Goal: Information Seeking & Learning: Learn about a topic

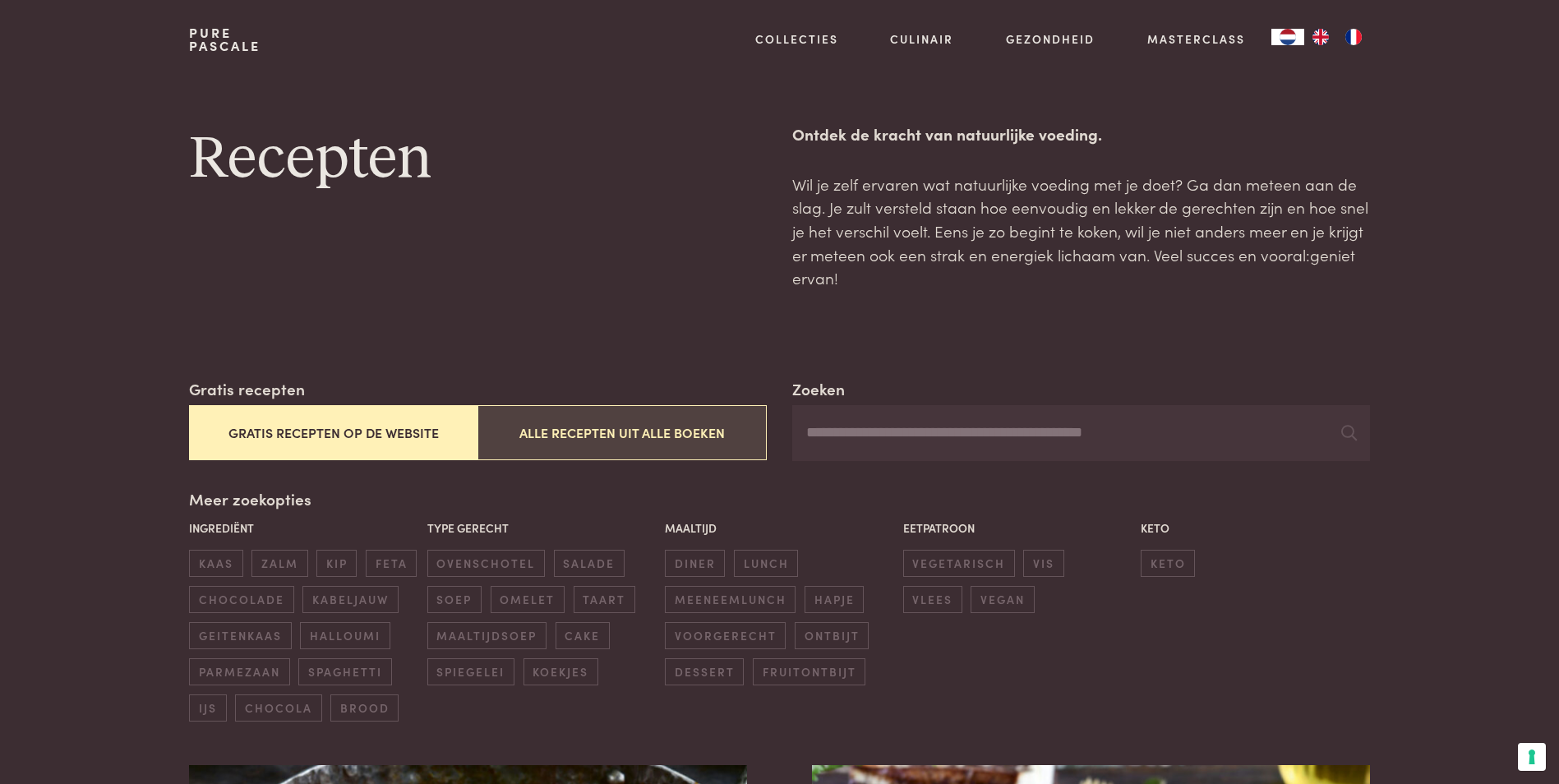
click at [679, 432] on button "Alle recepten uit alle boeken" at bounding box center [621, 433] width 288 height 55
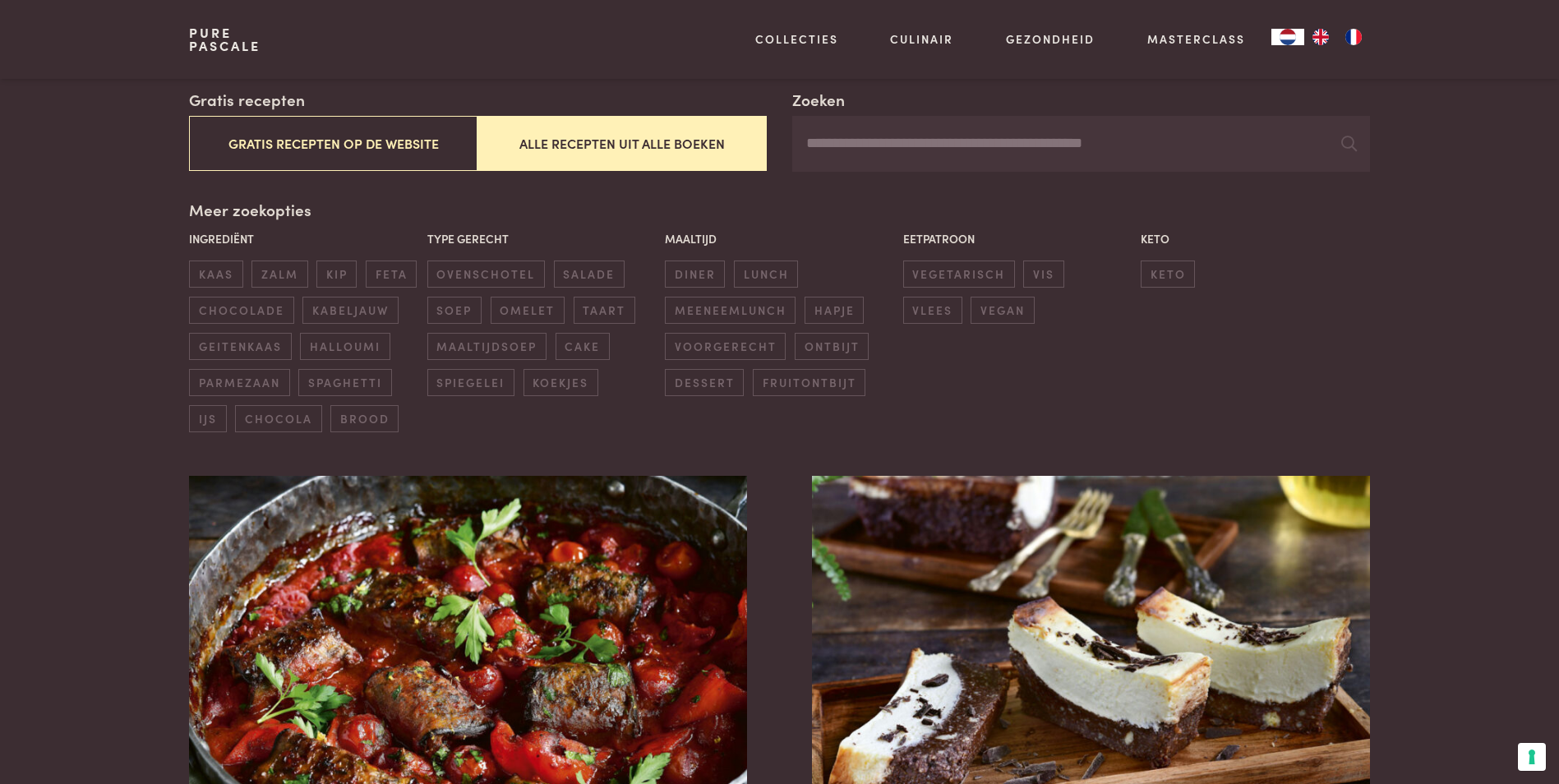
scroll to position [131, 0]
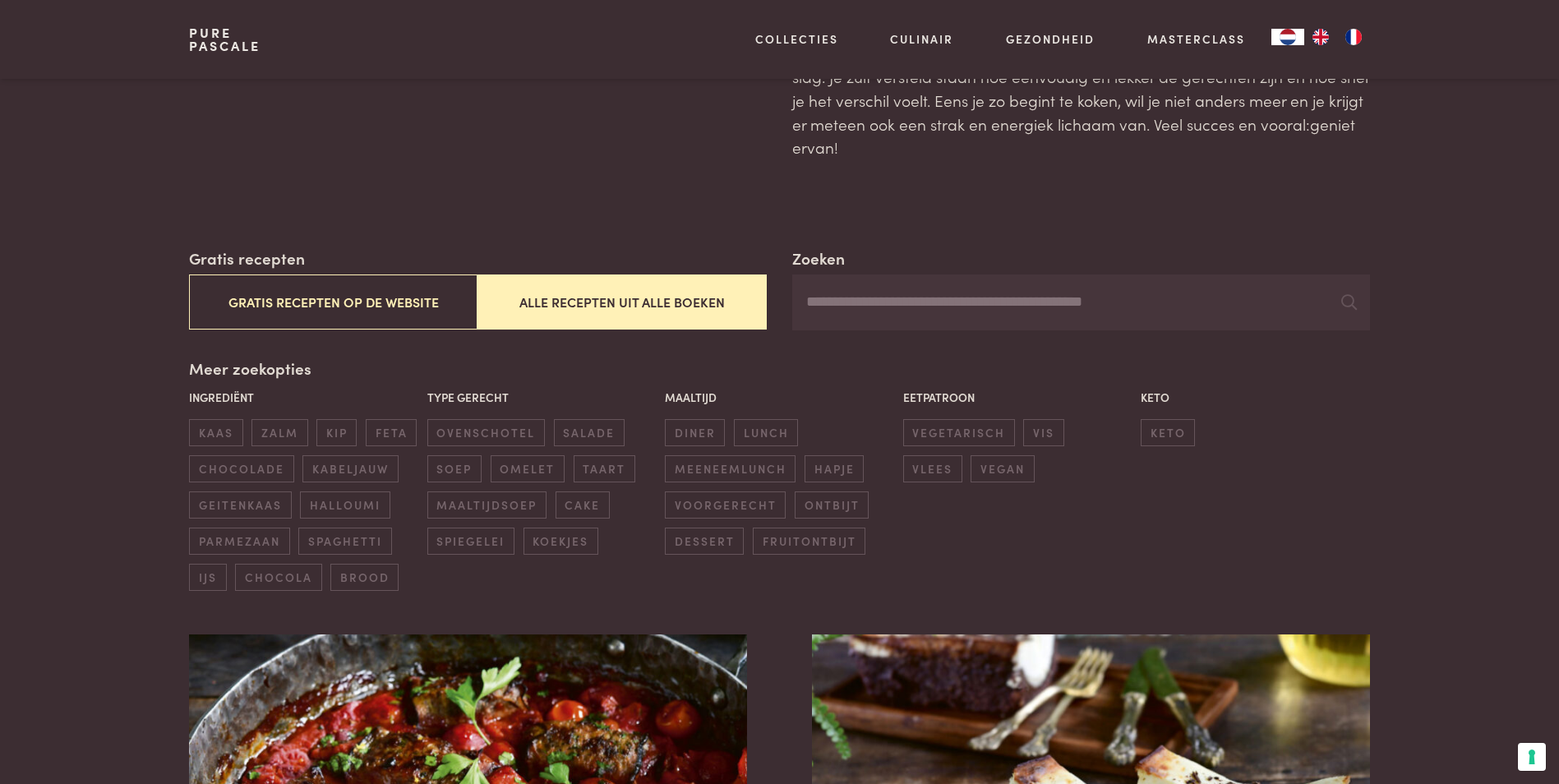
drag, startPoint x: 900, startPoint y: 298, endPoint x: 902, endPoint y: 285, distance: 13.2
click at [900, 298] on input "Zoeken" at bounding box center [1081, 302] width 576 height 56
type input "*********"
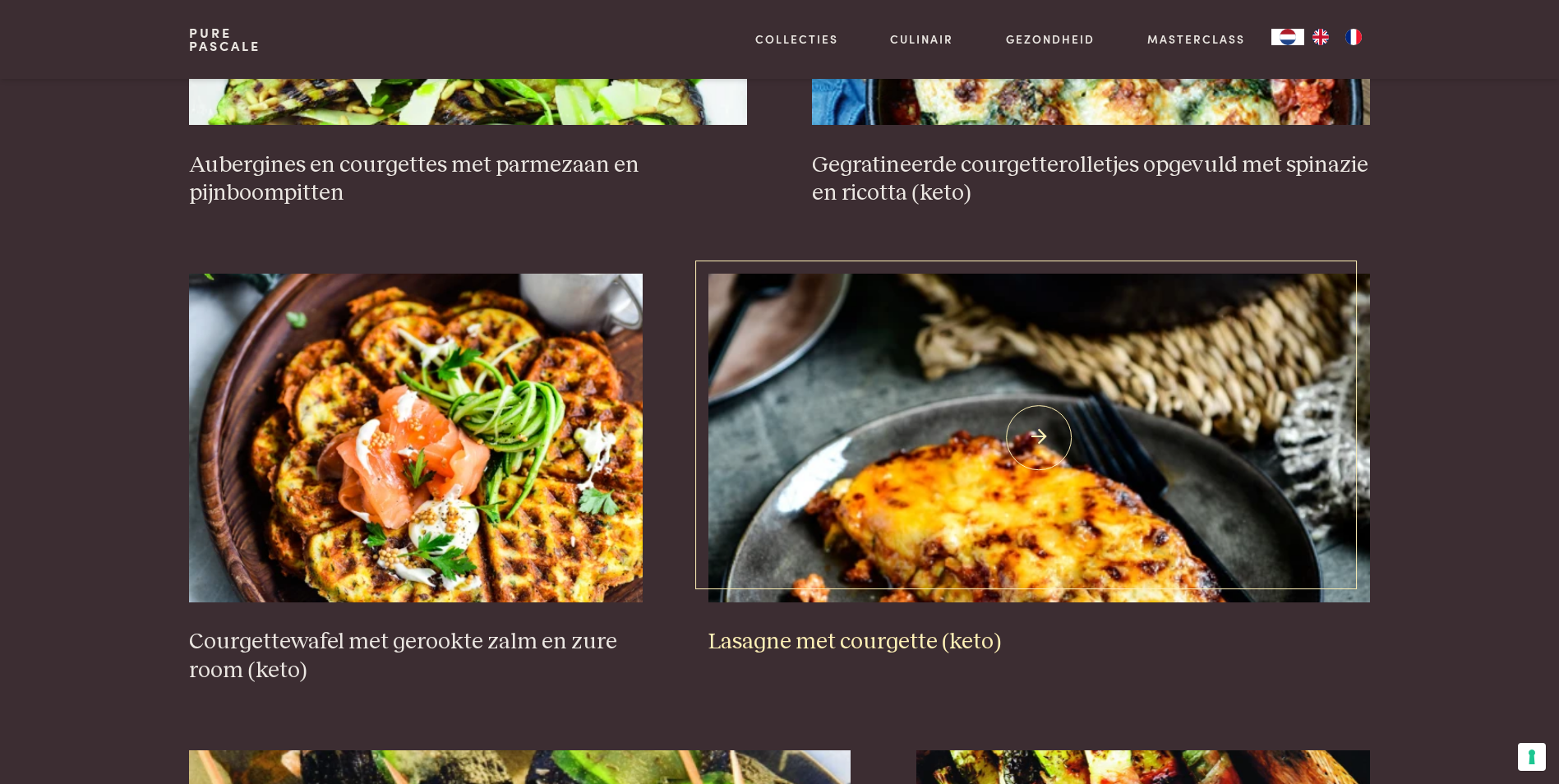
scroll to position [2349, 0]
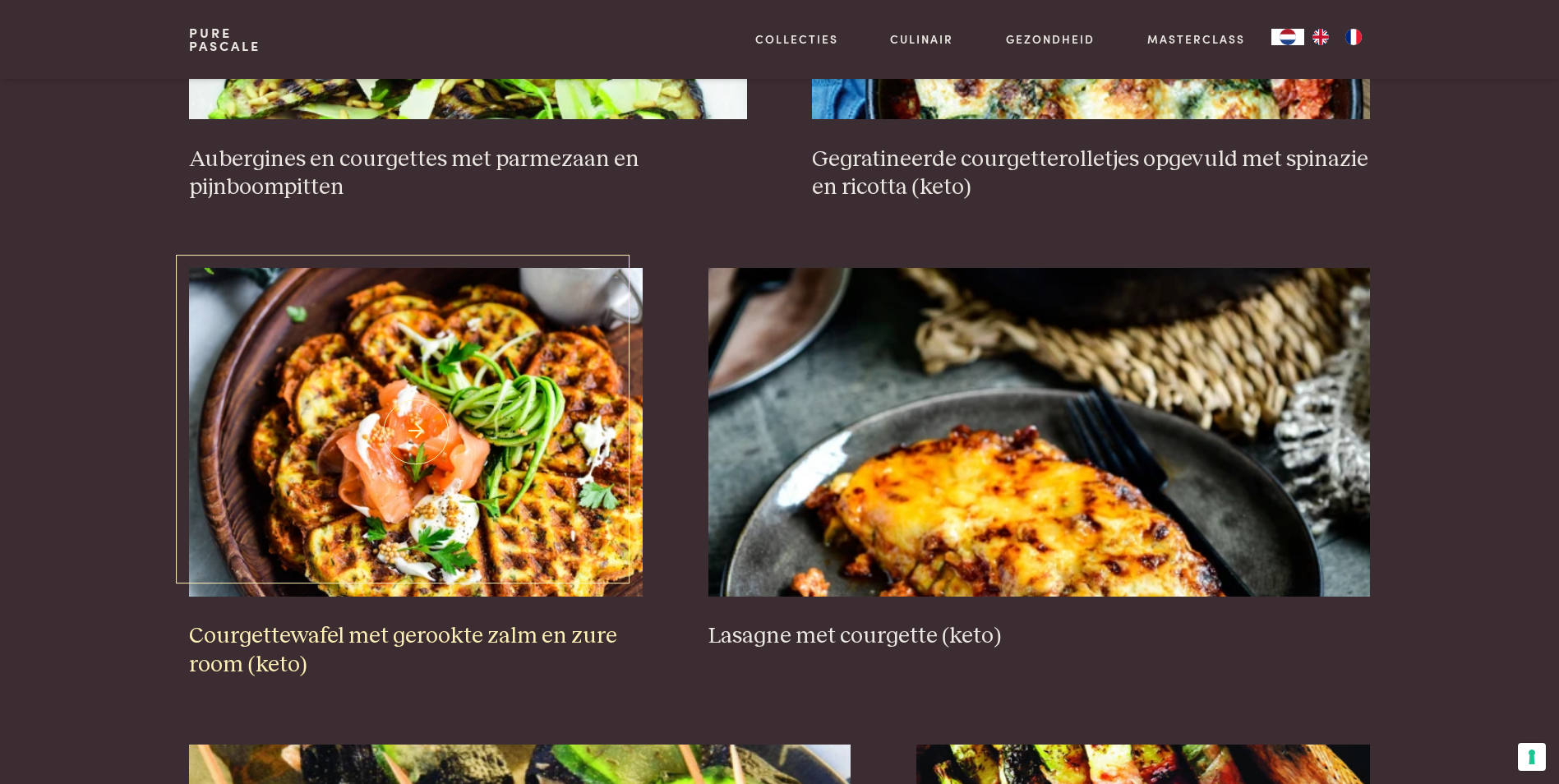
click at [524, 469] on img at bounding box center [416, 432] width 454 height 328
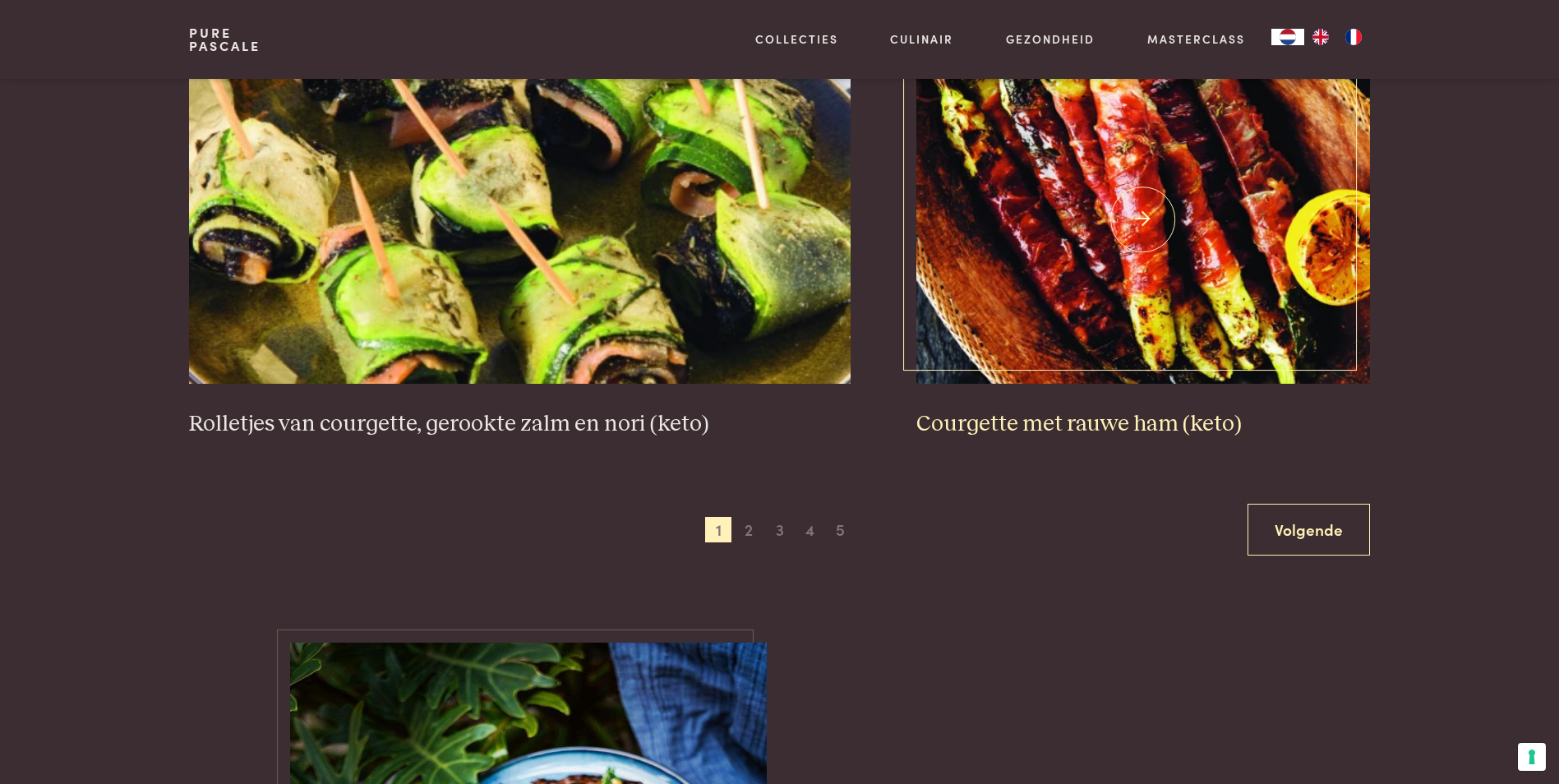
scroll to position [3088, 0]
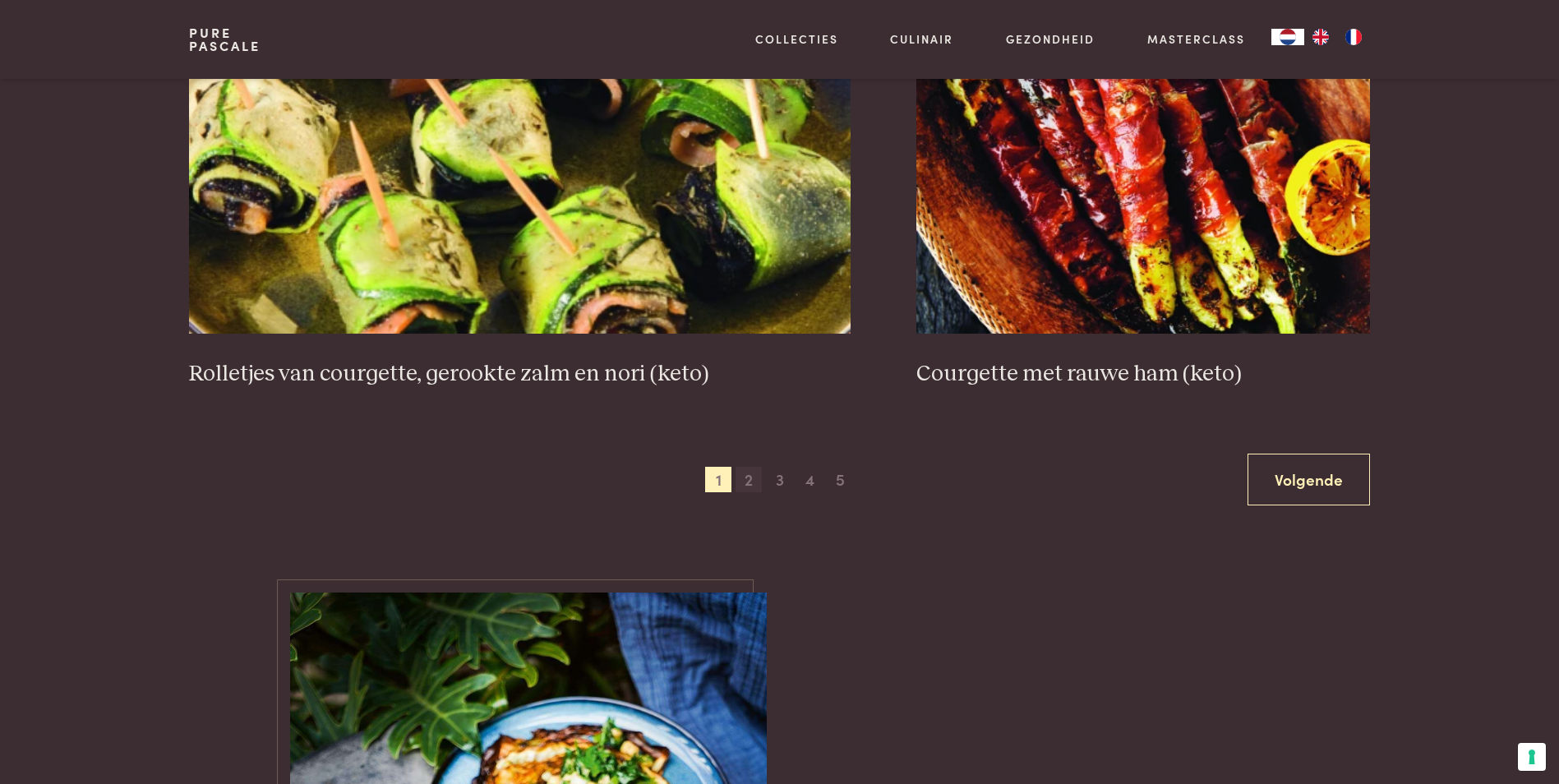
click at [745, 483] on span "2" at bounding box center [748, 479] width 27 height 27
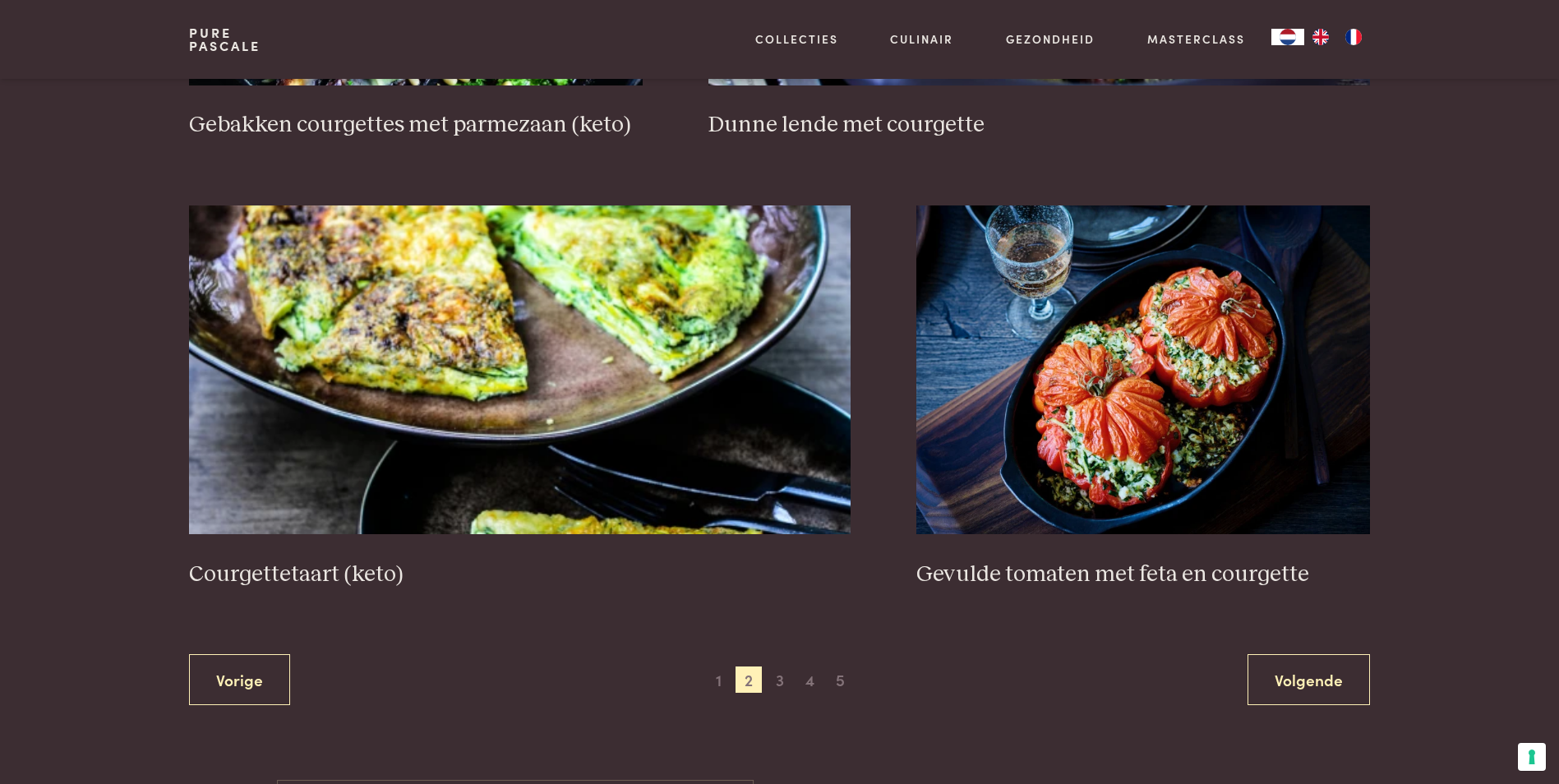
scroll to position [2924, 0]
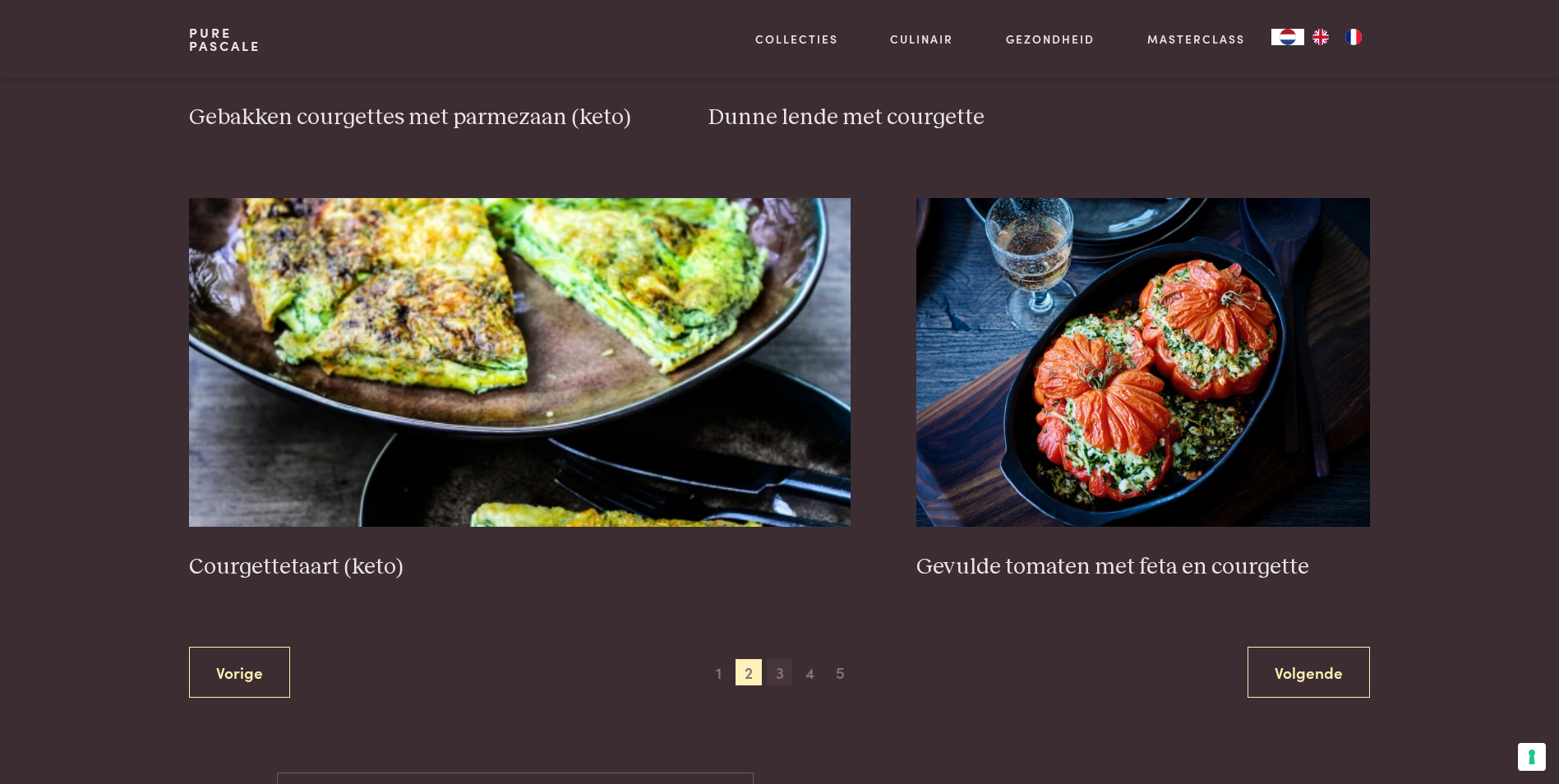
click at [785, 668] on span "3" at bounding box center [780, 671] width 27 height 27
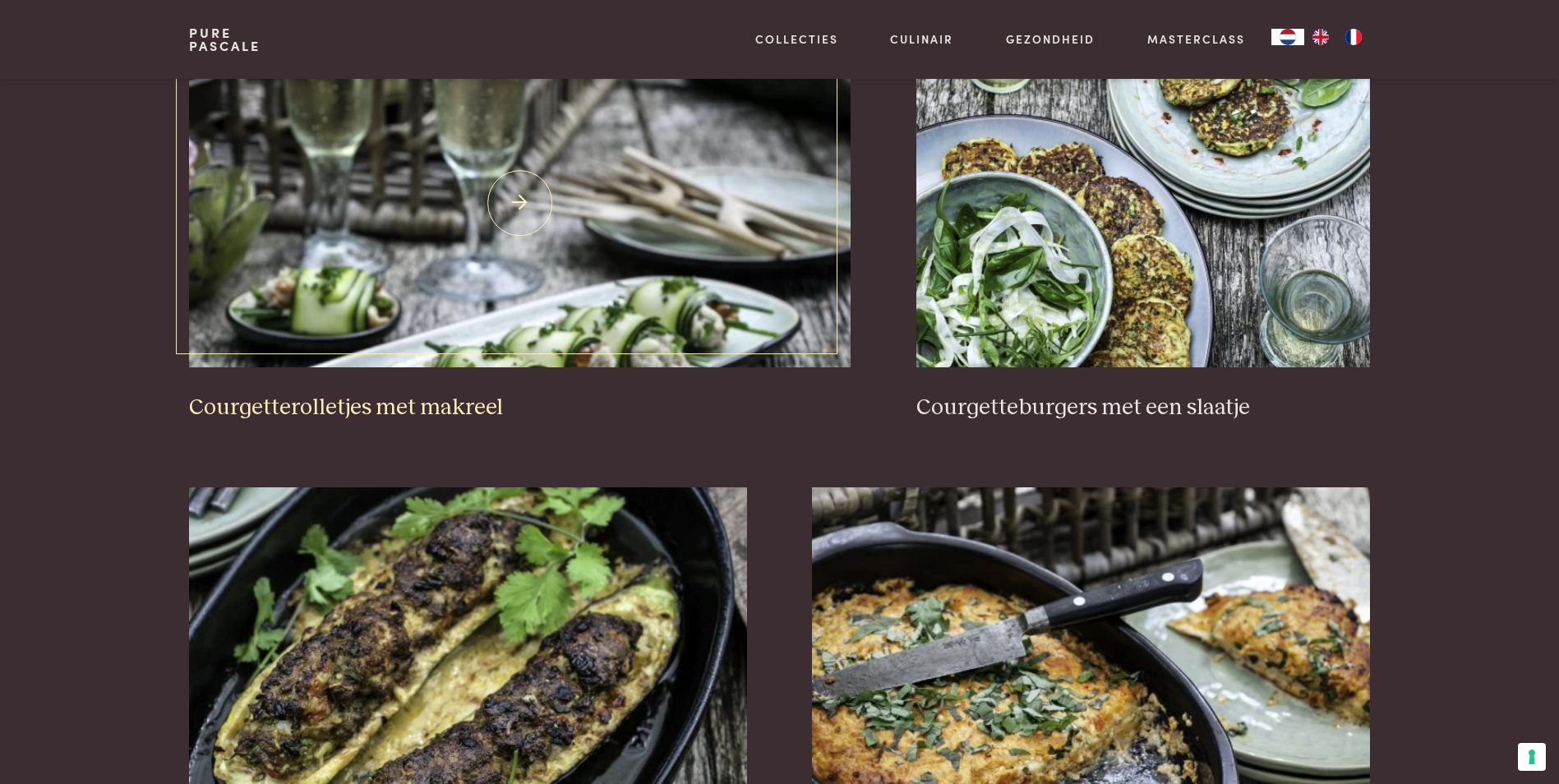
scroll to position [1692, 0]
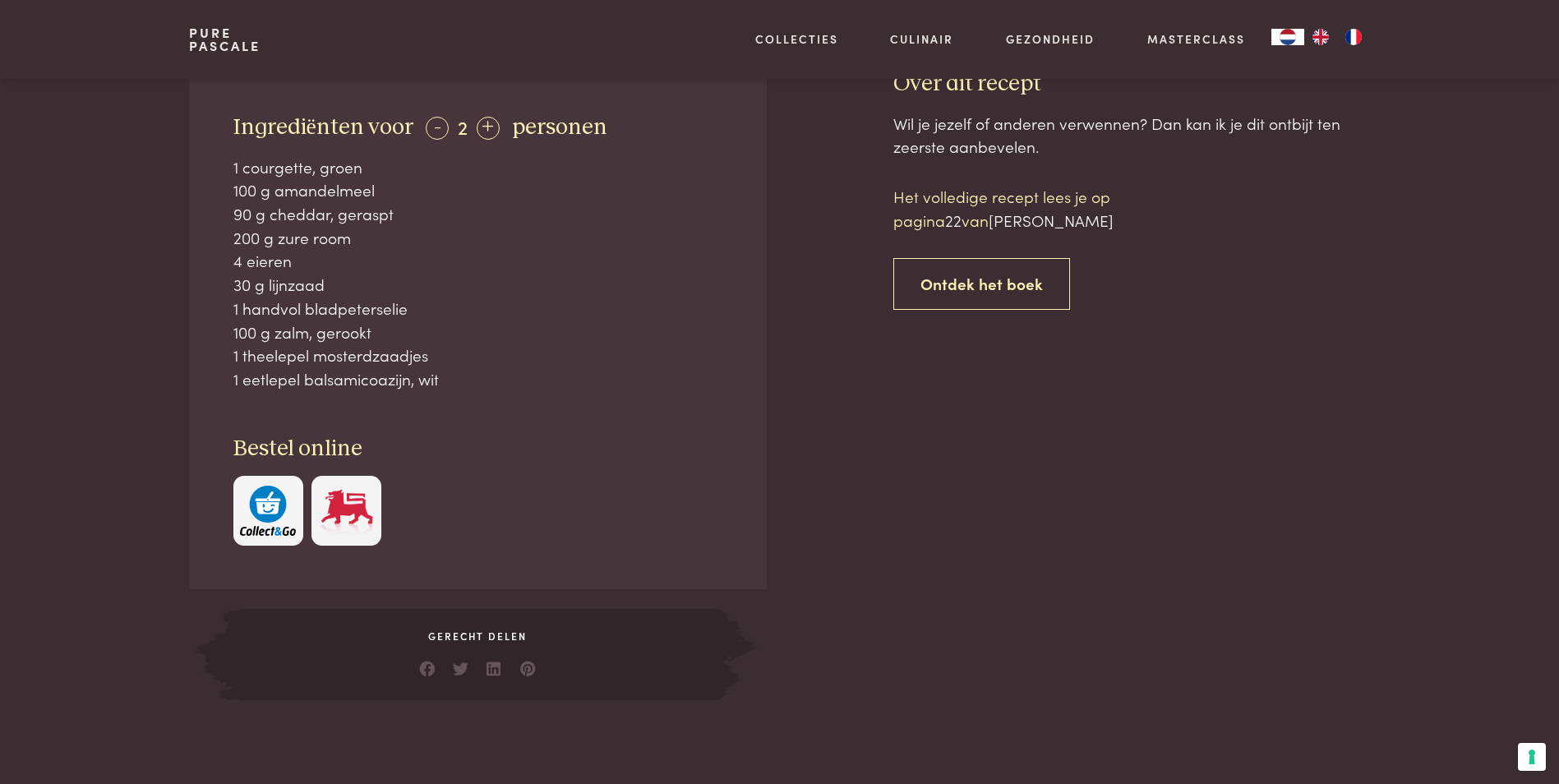
scroll to position [493, 0]
